Goal: Task Accomplishment & Management: Manage account settings

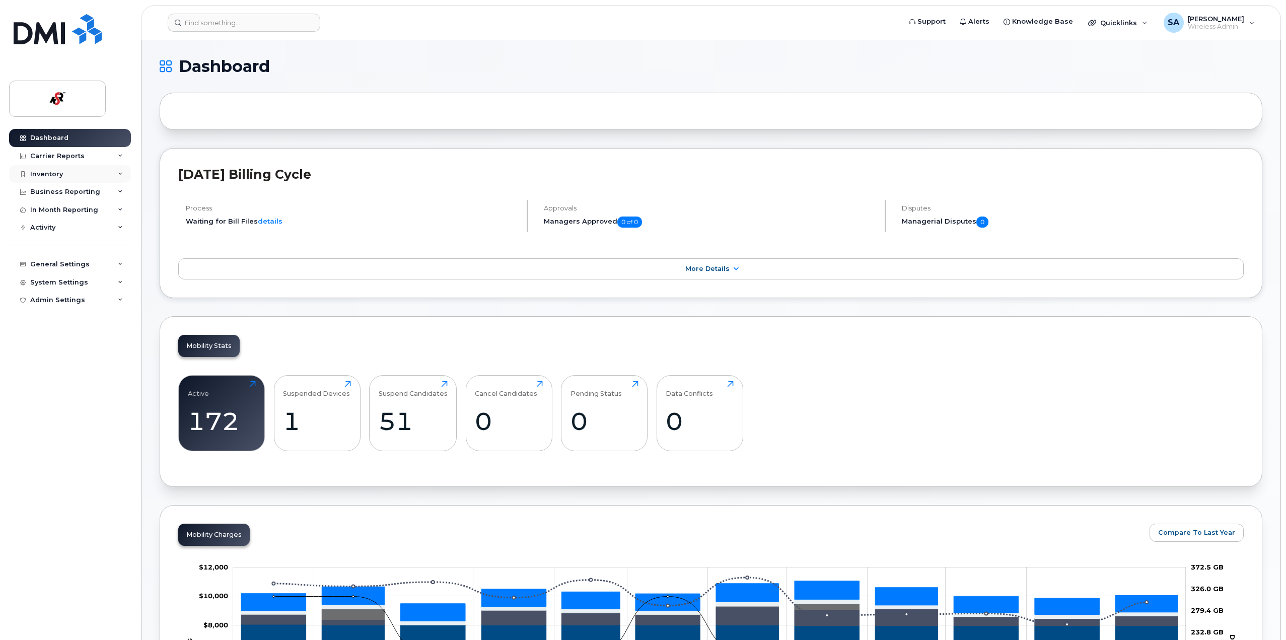
click at [46, 178] on div "Inventory" at bounding box center [46, 174] width 33 height 8
click at [46, 191] on div "Mobility Devices" at bounding box center [63, 192] width 57 height 9
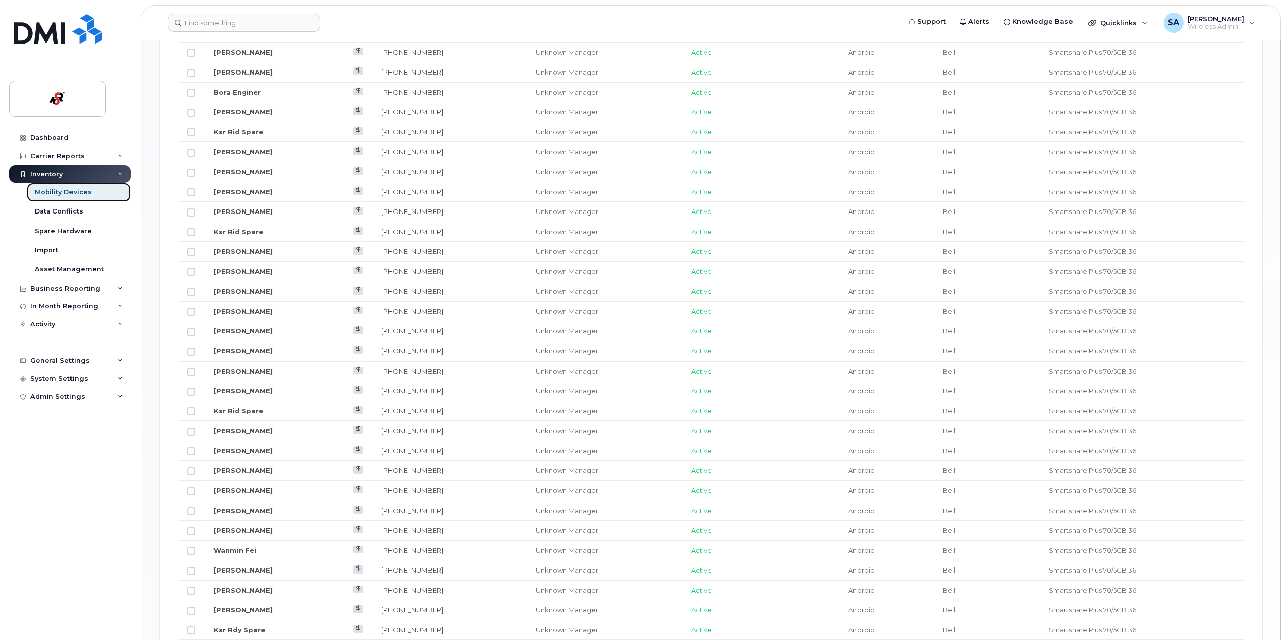
scroll to position [604, 0]
click at [64, 212] on div "Data Conflicts" at bounding box center [59, 211] width 48 height 9
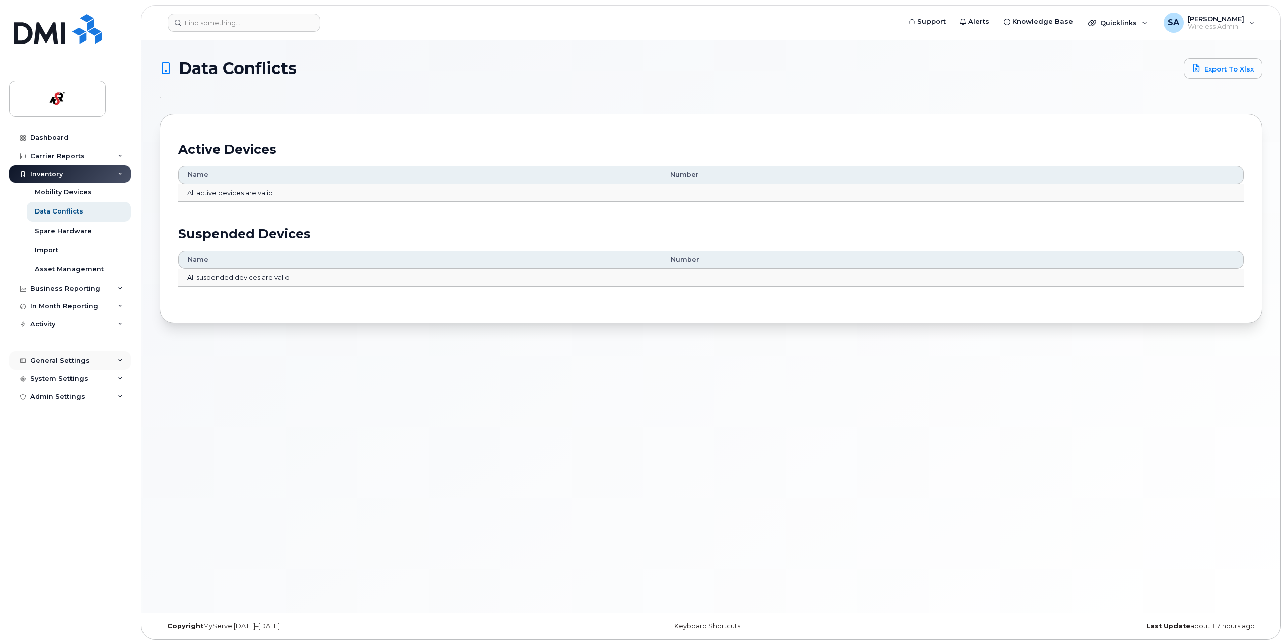
click at [61, 362] on div "General Settings" at bounding box center [59, 360] width 59 height 8
click at [63, 394] on div "Device Mapping" at bounding box center [63, 398] width 56 height 9
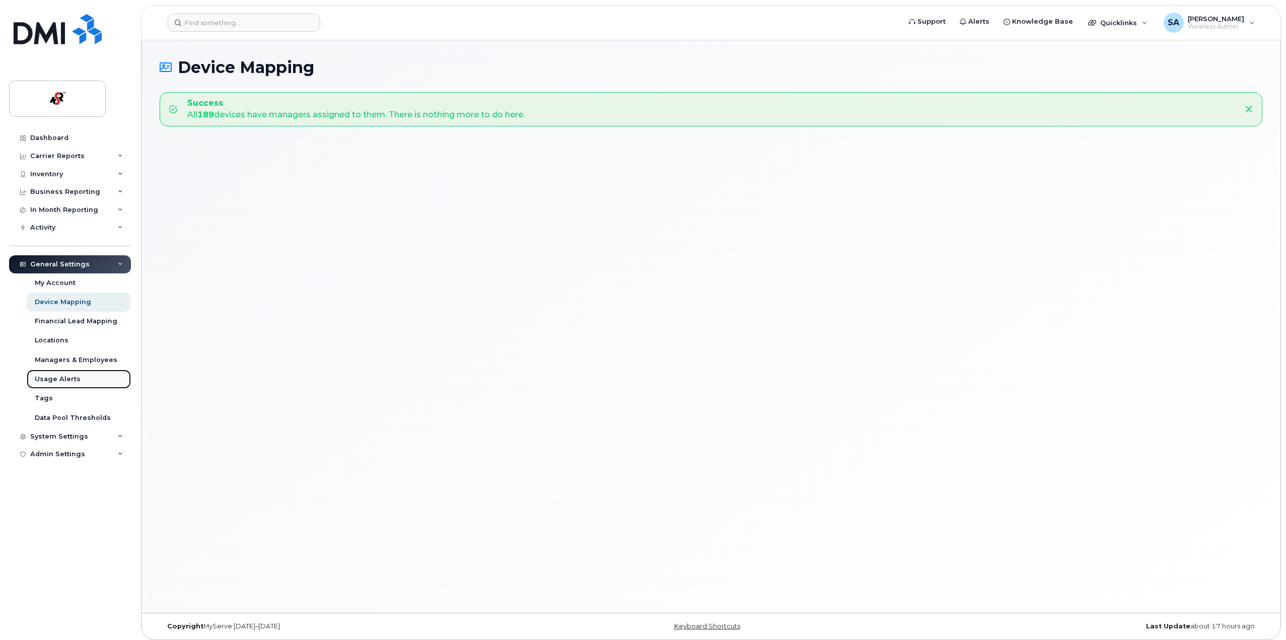
click at [43, 382] on div "Usage Alerts" at bounding box center [58, 379] width 46 height 9
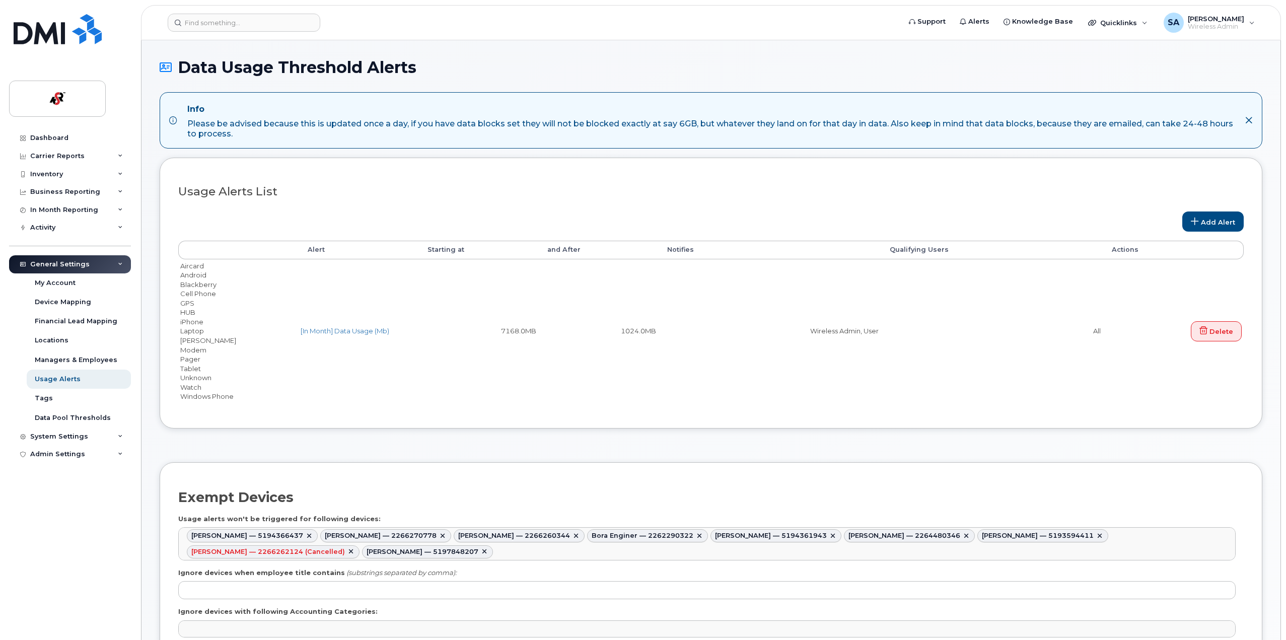
select select
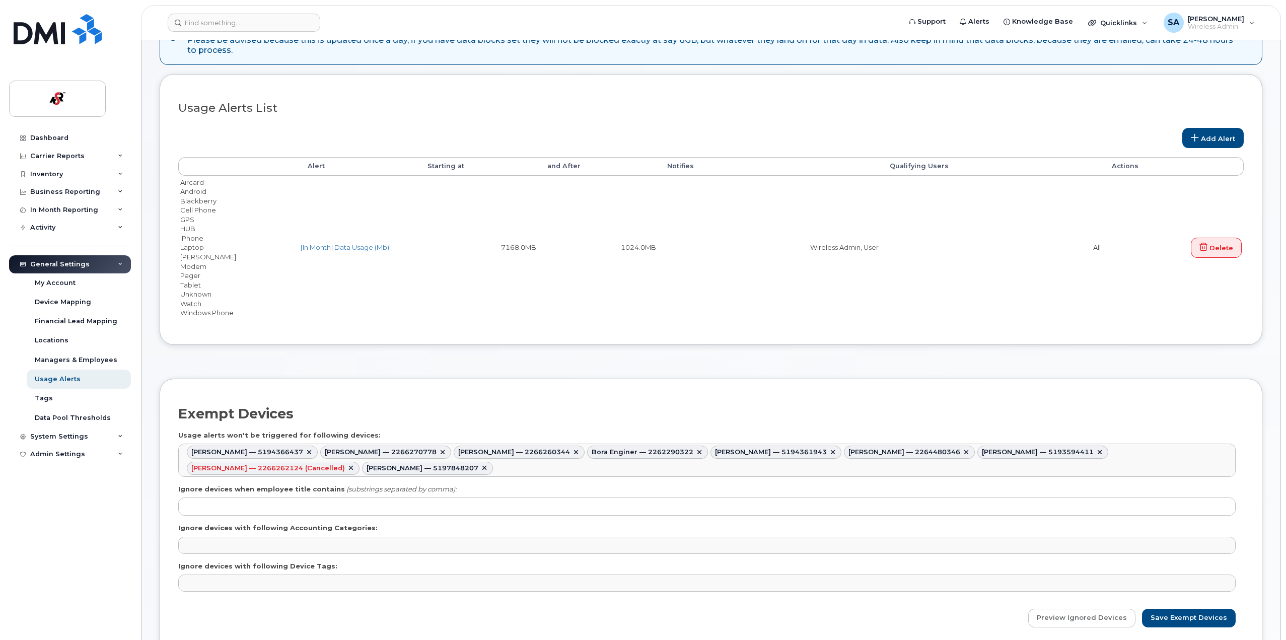
scroll to position [101, 0]
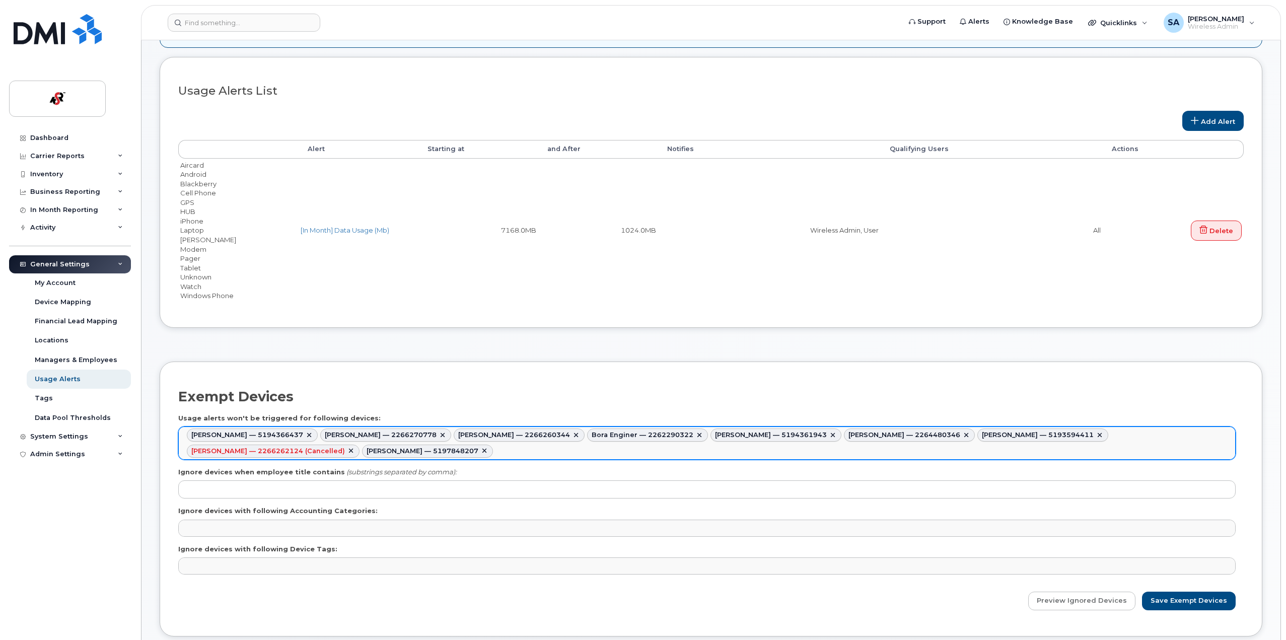
click at [355, 447] on link at bounding box center [351, 451] width 8 height 8
type input "787217,787172,787058,787092,787187,787188,787112,787098"
type input "Jason"
type input "787217,787172,787058,787092,787187,787188,787112,787098,787195"
click at [1196, 604] on input "Save Exempt Devices" at bounding box center [1189, 601] width 94 height 19
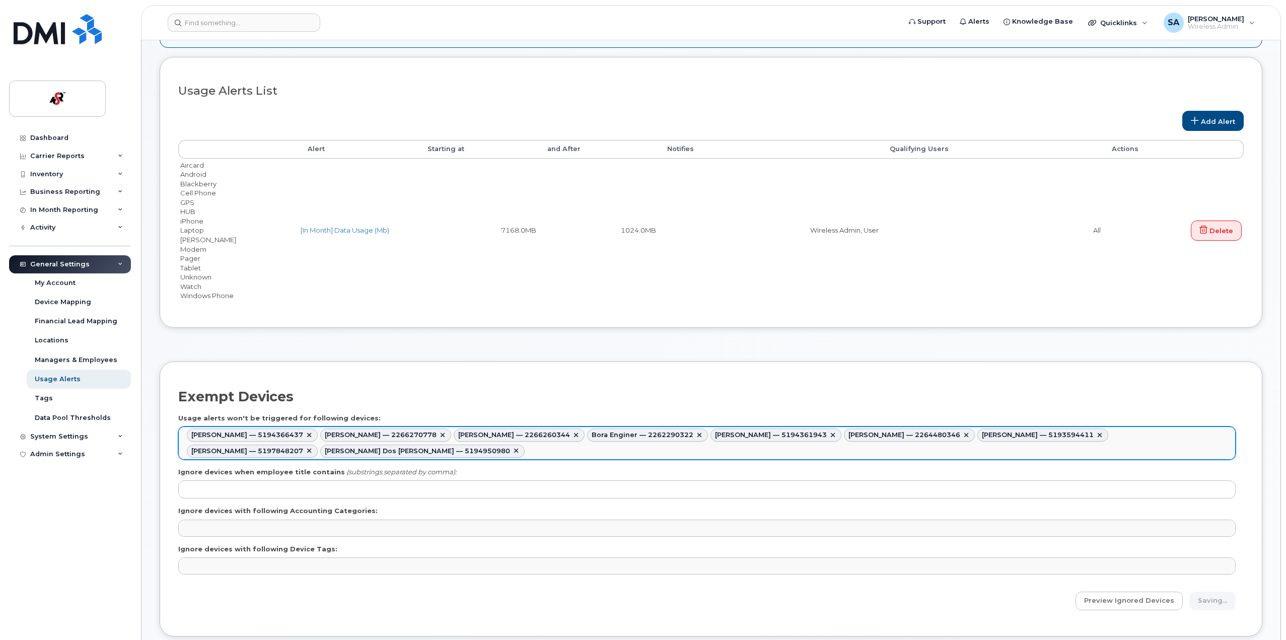
type input "Saving..."
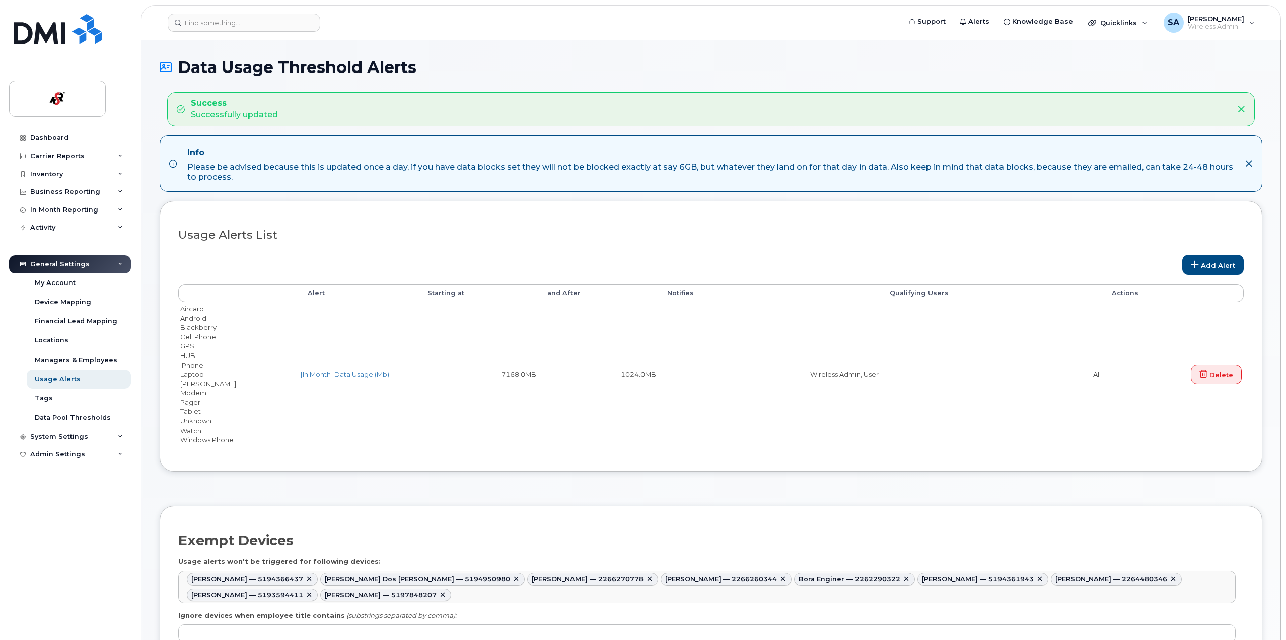
select select
